Goal: Use online tool/utility: Utilize a website feature to perform a specific function

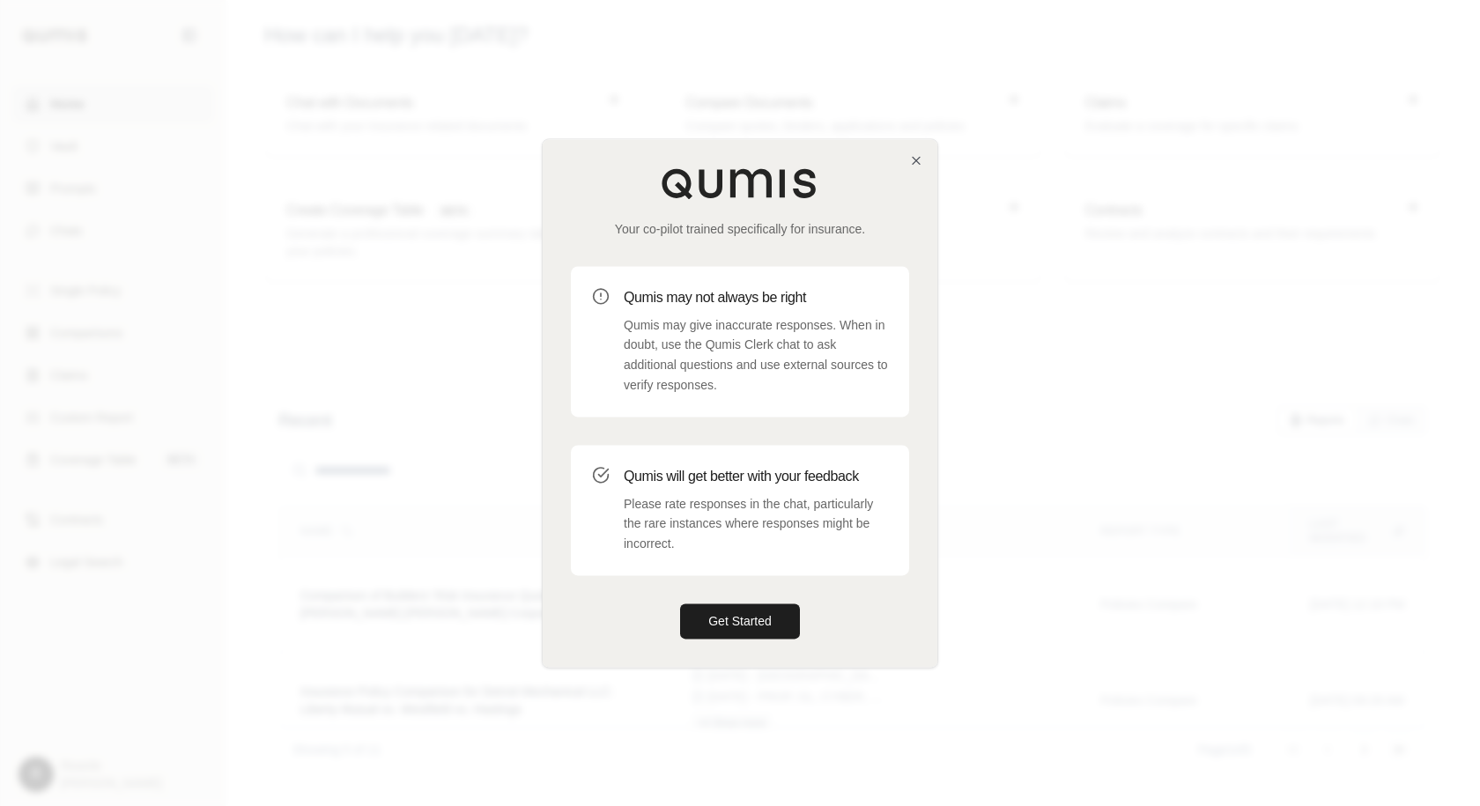
click at [925, 160] on div "Your co-pilot trained specifically for insurance. Qumis may not always be right…" at bounding box center [740, 403] width 395 height 528
click at [918, 160] on icon "button" at bounding box center [916, 160] width 14 height 14
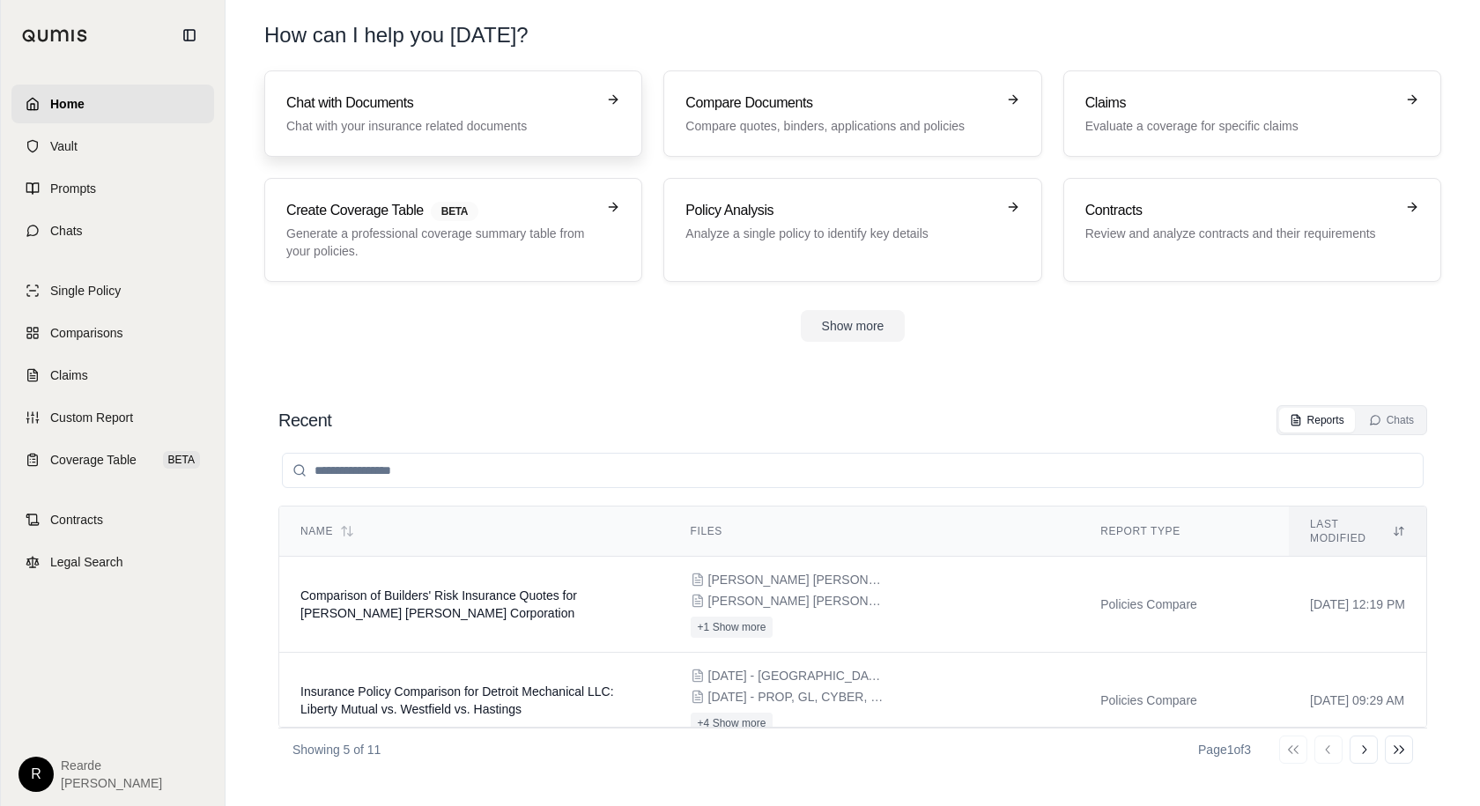
click at [429, 126] on p "Chat with your insurance related documents" at bounding box center [440, 126] width 309 height 18
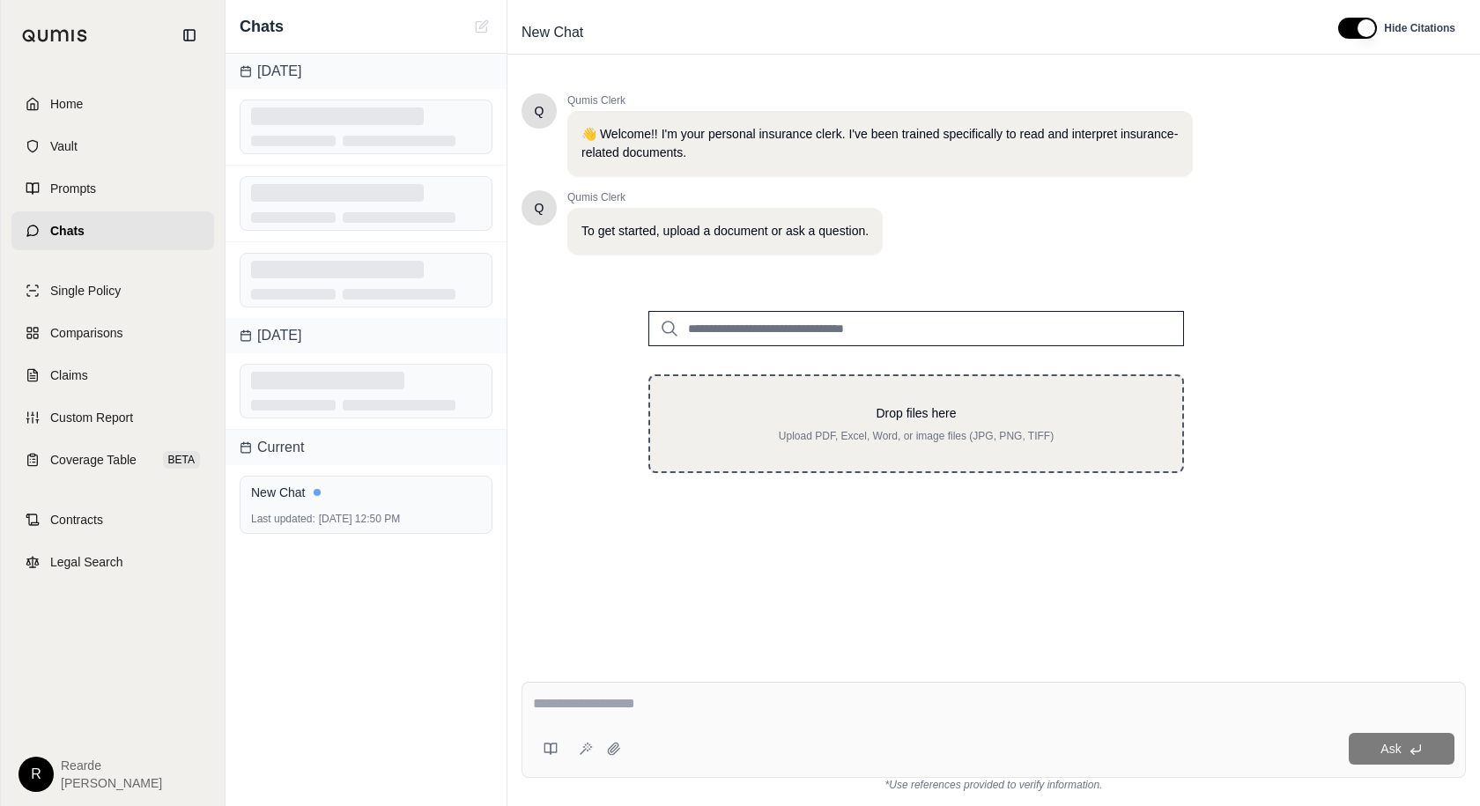
click at [913, 421] on p "Drop files here" at bounding box center [917, 413] width 476 height 18
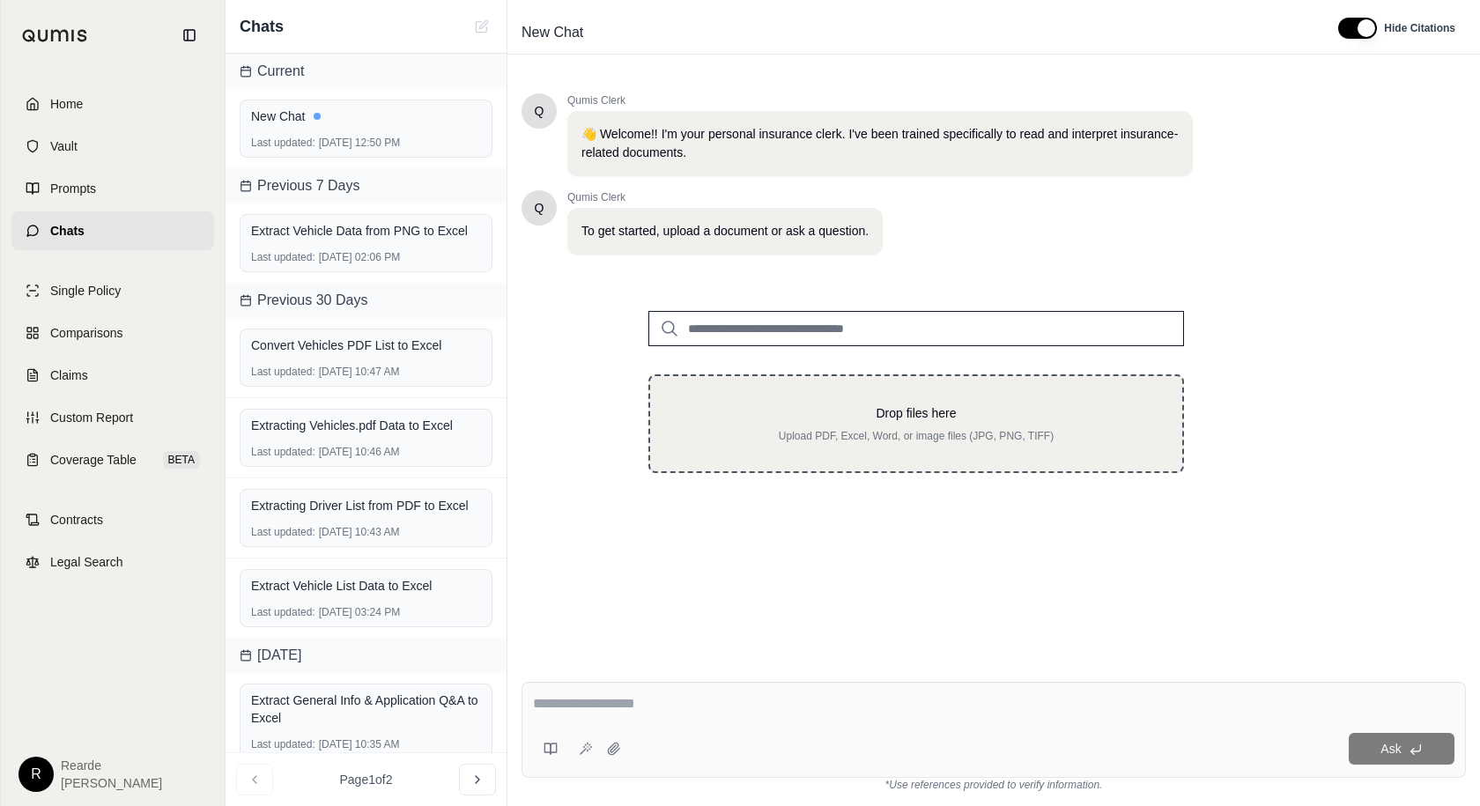
type input "**********"
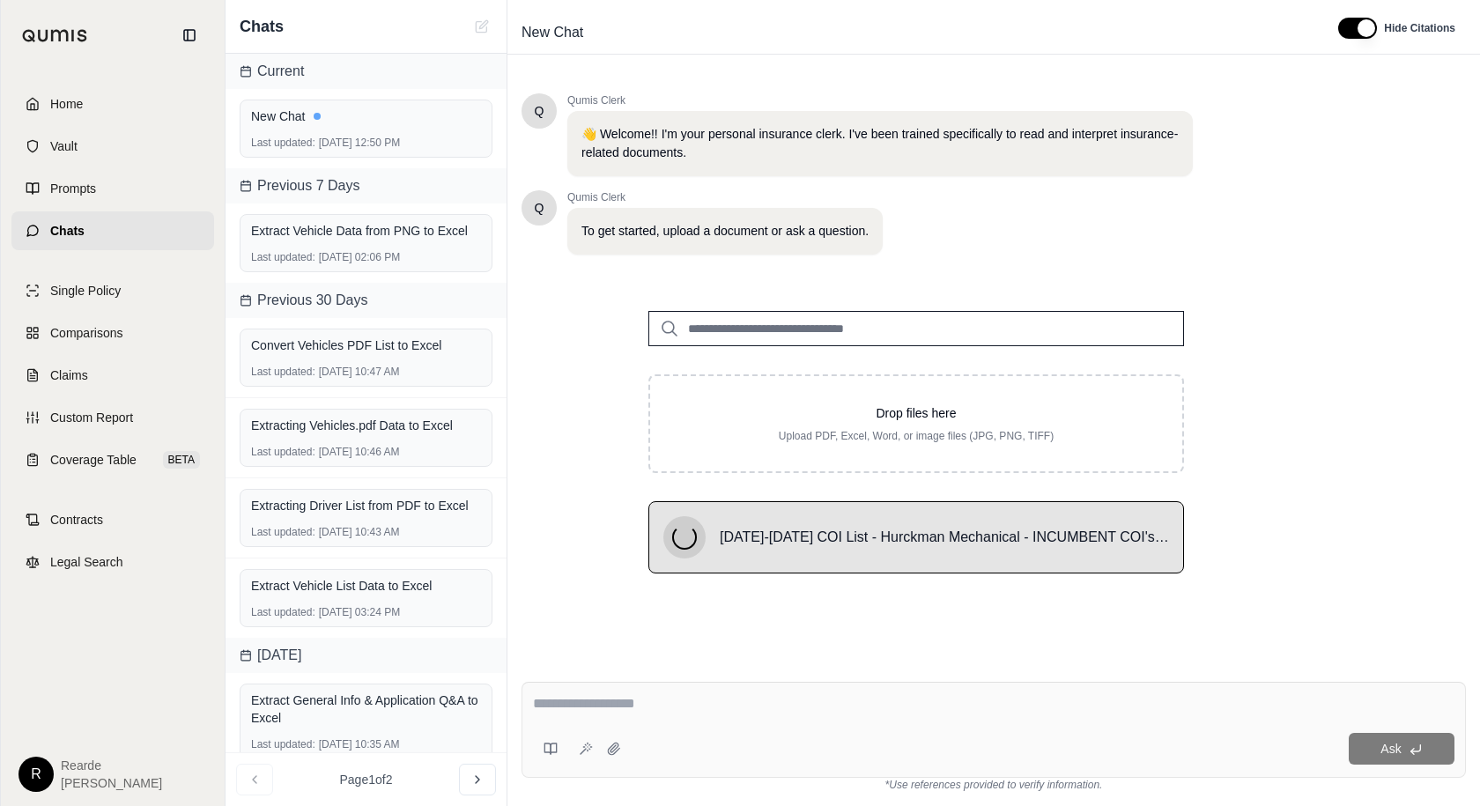
click at [647, 701] on textarea at bounding box center [994, 704] width 922 height 21
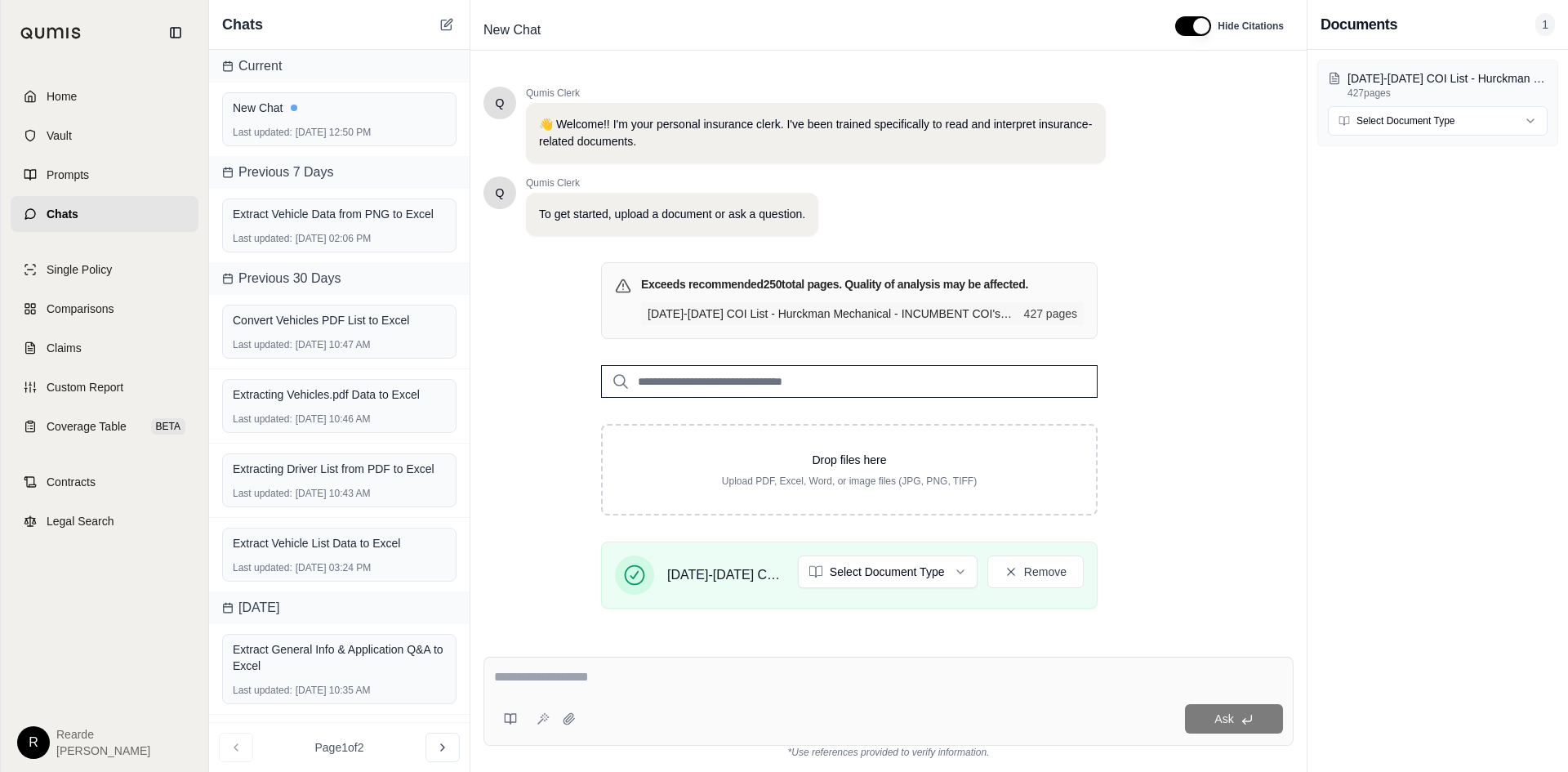
scroll to position [167, 0]
